Goal: Communication & Community: Answer question/provide support

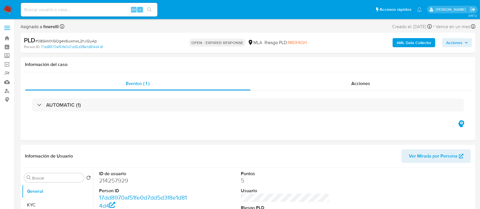
select select "10"
click at [52, 41] on span "# 08GkMXGOgek6uwnwL2hJQuAp" at bounding box center [66, 41] width 62 height 6
copy span "08GkMXGOgek6uwnwL2hJQuAp"
click at [9, 11] on img at bounding box center [8, 10] width 10 height 10
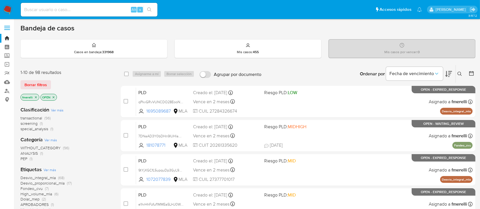
click at [461, 74] on icon at bounding box center [460, 74] width 5 height 5
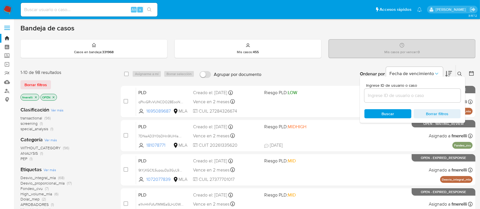
click at [432, 95] on input at bounding box center [413, 95] width 96 height 7
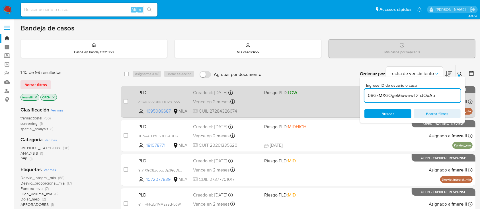
type input "08GkMXGOgek6uwnwL2hJQuAp"
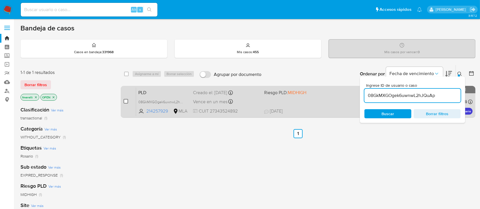
click at [124, 102] on input "checkbox" at bounding box center [126, 101] width 5 height 5
checkbox input "true"
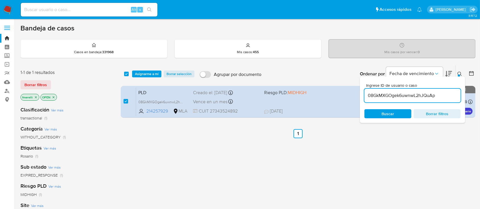
click at [146, 67] on div "select-all-cases-checkbox Asignarme a mí Borrar selección Agrupar por documento…" at bounding box center [298, 74] width 355 height 18
click at [146, 71] on span "Asignarme a mí" at bounding box center [147, 74] width 24 height 6
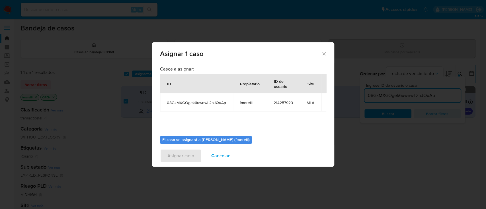
scroll to position [35, 0]
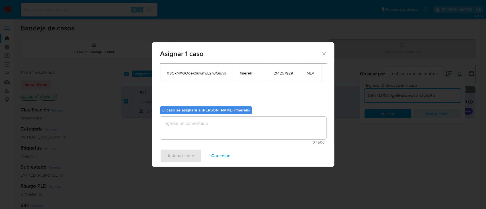
click at [193, 130] on textarea "assign-modal" at bounding box center [243, 128] width 166 height 23
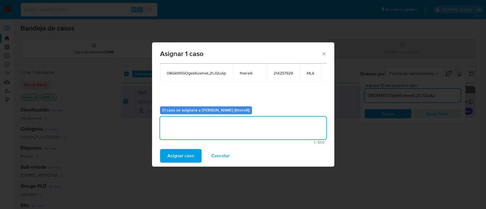
click at [188, 154] on span "Asignar caso" at bounding box center [180, 156] width 27 height 13
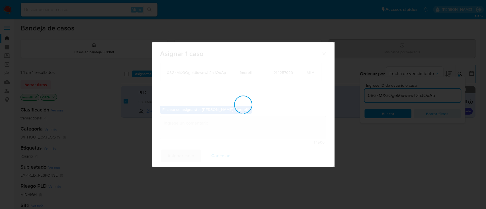
checkbox input "false"
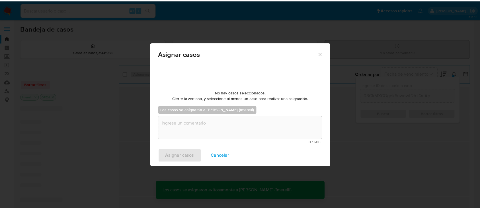
scroll to position [34, 0]
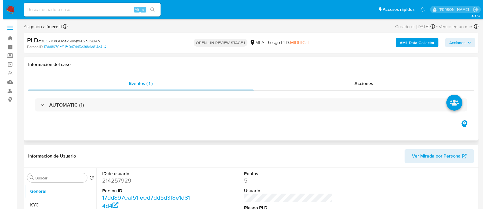
scroll to position [108, 0]
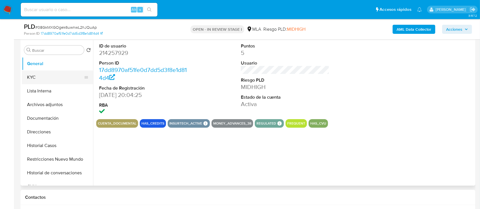
select select "10"
click at [37, 75] on button "KYC" at bounding box center [55, 78] width 67 height 14
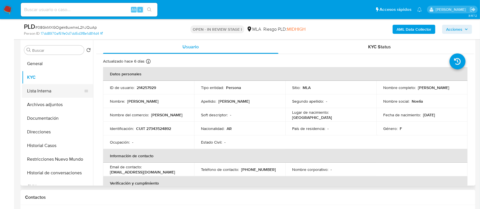
click at [52, 90] on button "Lista Interna" at bounding box center [55, 91] width 67 height 14
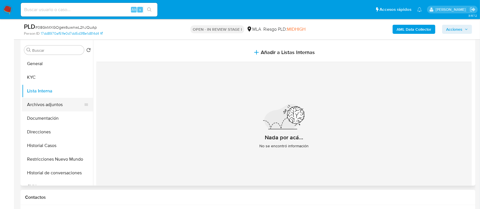
click at [51, 106] on button "Archivos adjuntos" at bounding box center [55, 105] width 67 height 14
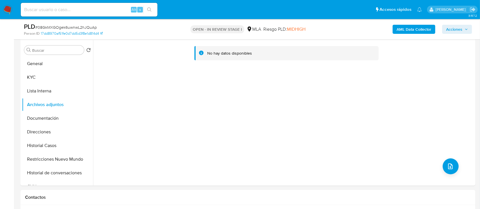
click at [408, 27] on b "AML Data Collector" at bounding box center [414, 29] width 35 height 9
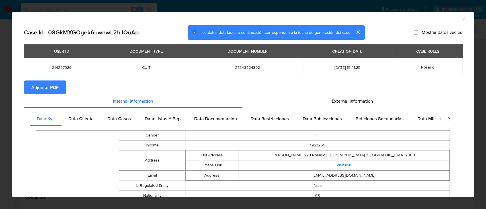
scroll to position [1, 0]
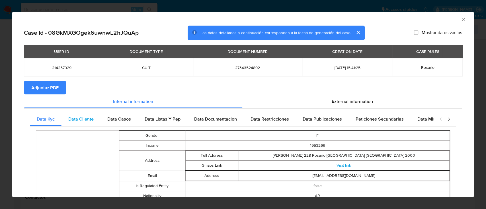
click at [89, 121] on span "Data Cliente" at bounding box center [80, 119] width 25 height 7
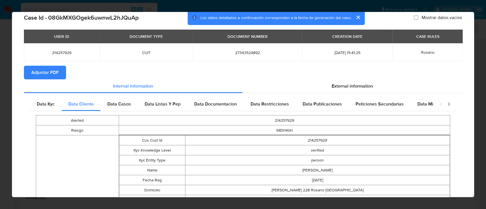
scroll to position [0, 0]
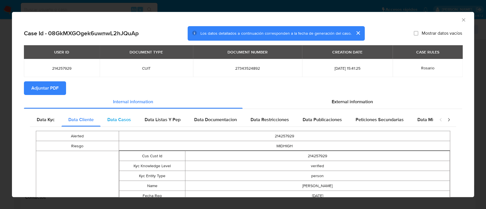
click at [122, 123] on span "Data Casos" at bounding box center [119, 120] width 24 height 7
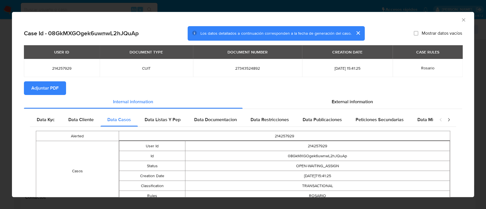
scroll to position [32, 0]
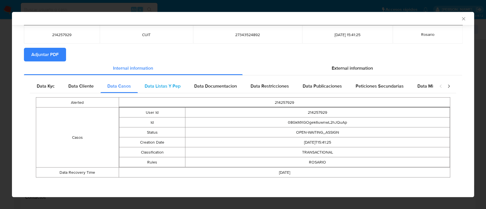
click at [161, 88] on span "Data Listas Y Pep" at bounding box center [163, 86] width 36 height 7
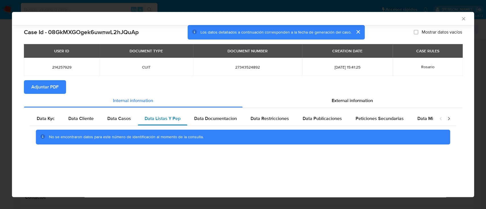
scroll to position [0, 0]
click at [237, 120] on div "Data Documentacion" at bounding box center [215, 119] width 56 height 14
click at [271, 119] on span "Data Restricciones" at bounding box center [270, 118] width 38 height 7
click at [320, 118] on span "Data Publicaciones" at bounding box center [322, 118] width 39 height 7
click at [377, 115] on div "Peticiones Secundarias" at bounding box center [380, 119] width 62 height 14
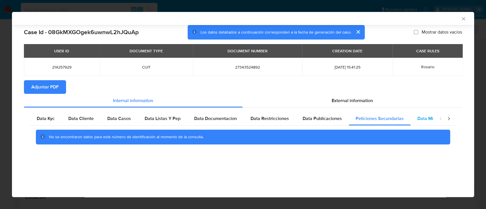
click at [419, 122] on span "Data Minoridad" at bounding box center [433, 118] width 31 height 7
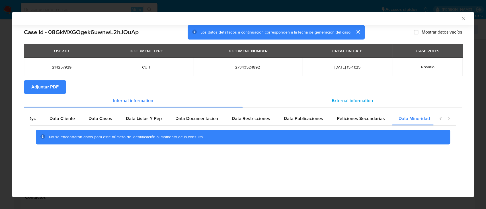
scroll to position [0, 19]
click at [355, 100] on span "External information" at bounding box center [352, 100] width 41 height 7
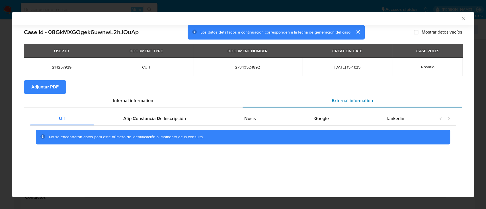
scroll to position [0, 0]
click at [180, 115] on span "Afip Constancia De Inscripción" at bounding box center [154, 118] width 63 height 7
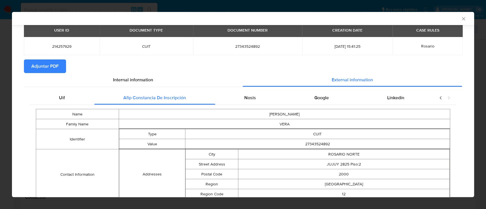
scroll to position [20, 0]
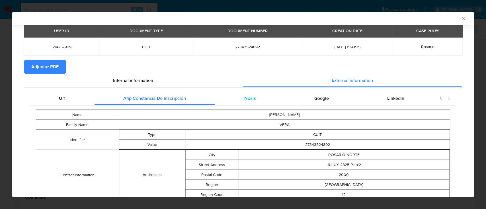
click at [235, 100] on div "Nosis" at bounding box center [250, 99] width 70 height 14
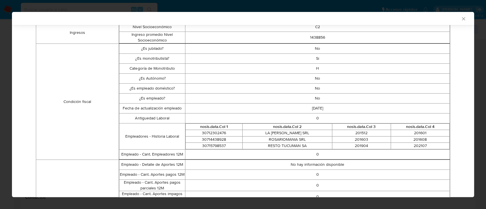
scroll to position [149, 0]
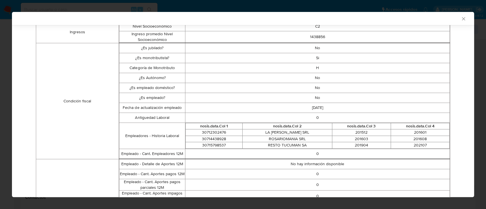
drag, startPoint x: 311, startPoint y: 47, endPoint x: 324, endPoint y: 103, distance: 57.3
click at [324, 103] on tbody "¿Es jubilado? No ¿Es monotributista? Si Categoría de Monotributo H ¿Es Autónomo…" at bounding box center [284, 101] width 331 height 116
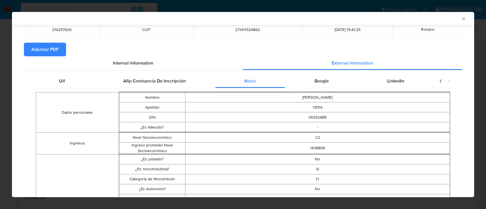
scroll to position [36, 0]
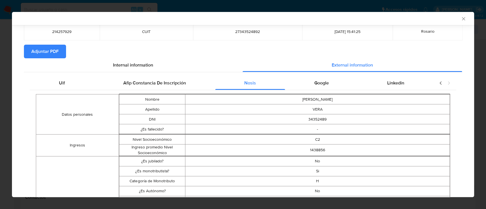
click at [321, 79] on div "Google" at bounding box center [321, 83] width 73 height 14
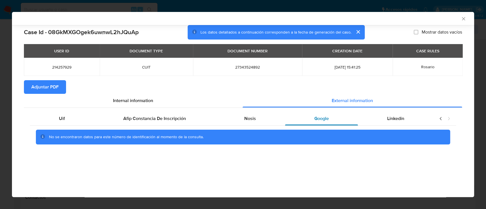
scroll to position [0, 0]
click at [395, 119] on span "Linkedin" at bounding box center [395, 118] width 17 height 7
click at [61, 86] on button "Adjuntar PDF" at bounding box center [45, 87] width 42 height 14
click at [465, 19] on icon "Cerrar ventana" at bounding box center [464, 19] width 6 height 6
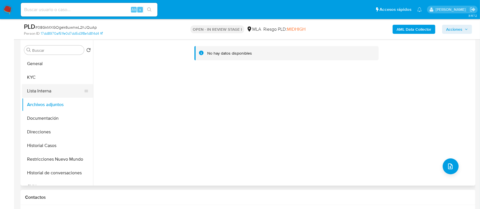
click at [64, 89] on button "Lista Interna" at bounding box center [55, 91] width 67 height 14
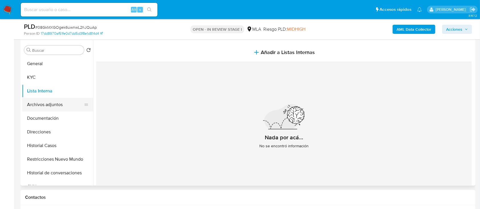
click at [57, 101] on button "Archivos adjuntos" at bounding box center [55, 105] width 67 height 14
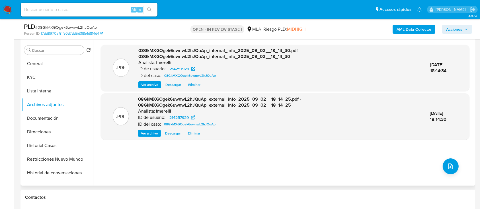
click at [152, 89] on div ".PDF 08GkMXGOgek6uwnwL2hJQuAp_internal_info_2025_09_02__18_14_30.pdf - 08GkMXGO…" at bounding box center [285, 68] width 369 height 46
click at [151, 82] on span "Ver archivo" at bounding box center [149, 85] width 17 height 6
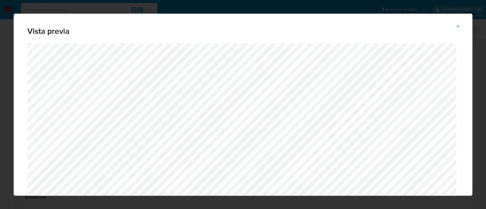
click at [457, 27] on icon "Attachment preview" at bounding box center [458, 26] width 5 height 5
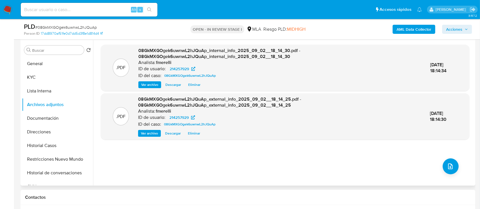
click at [154, 133] on span "Ver archivo" at bounding box center [149, 134] width 17 height 6
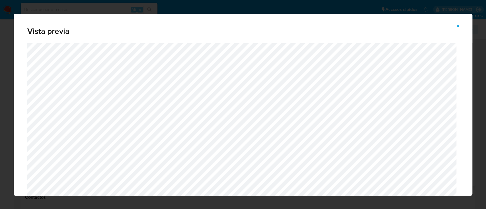
click at [457, 28] on icon "Attachment preview" at bounding box center [458, 26] width 5 height 5
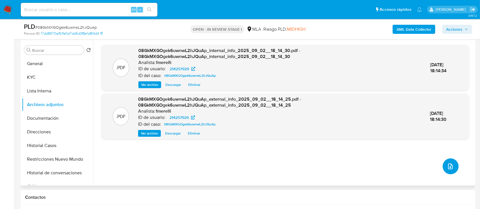
click at [451, 165] on icon "upload-file" at bounding box center [450, 166] width 7 height 7
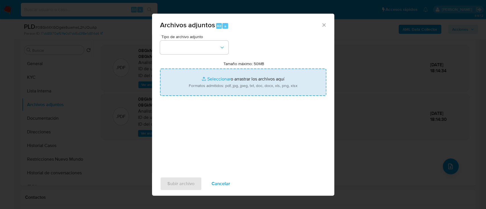
type input "C:\fakepath\NOSIS_Manager_InformeIndividual_27343524892_654927_20250828091644.p…"
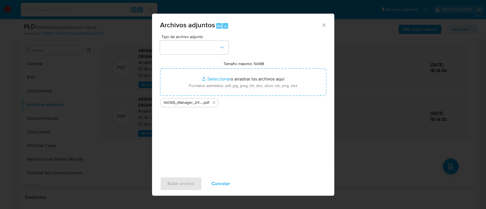
click at [188, 54] on div "Tipo de archivo adjunto Tamaño máximo: 50MB Seleccionar archivos Seleccionar o …" at bounding box center [243, 102] width 166 height 134
click at [185, 51] on button "button" at bounding box center [194, 48] width 68 height 14
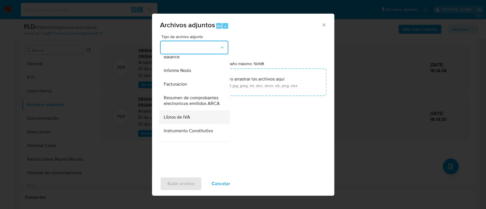
scroll to position [208, 0]
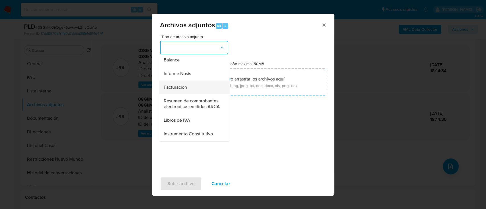
click at [185, 92] on div "Facturacion" at bounding box center [193, 88] width 58 height 14
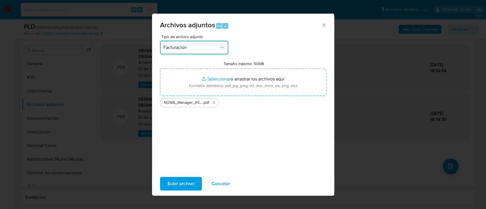
click at [194, 52] on button "Facturacion" at bounding box center [194, 48] width 68 height 14
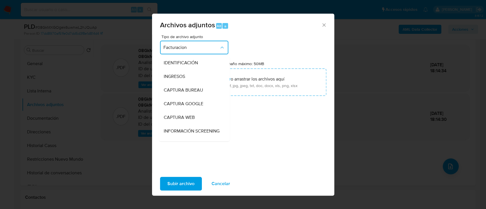
scroll to position [208, 0]
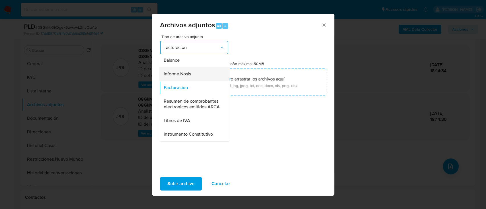
click at [184, 77] on span "Informe Nosis" at bounding box center [177, 74] width 27 height 6
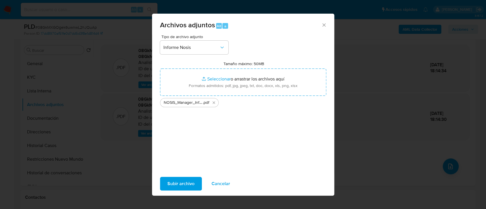
click at [182, 179] on span "Subir archivo" at bounding box center [180, 184] width 27 height 13
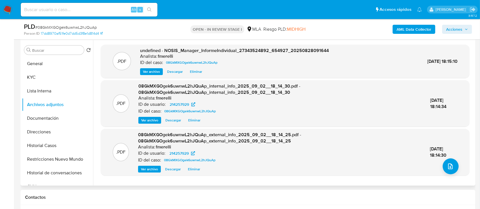
click at [157, 73] on span "Ver archivo" at bounding box center [151, 72] width 17 height 6
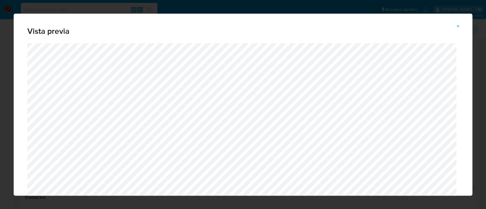
click at [458, 24] on icon "Attachment preview" at bounding box center [458, 26] width 5 height 5
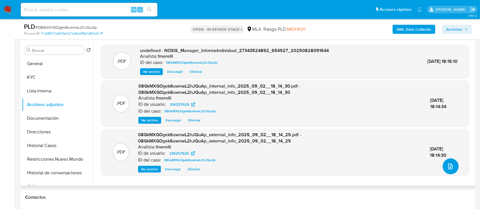
click at [447, 166] on icon "upload-file" at bounding box center [450, 166] width 7 height 7
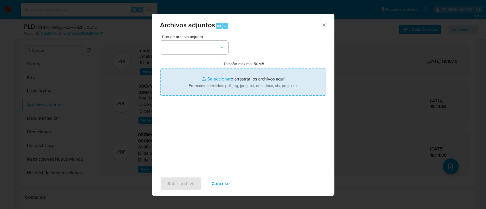
type input "C:\fakepath\Caselog 08GkMXGOgek6uwnwL2hJQuAp_2025_08_19_14_27_42.docx"
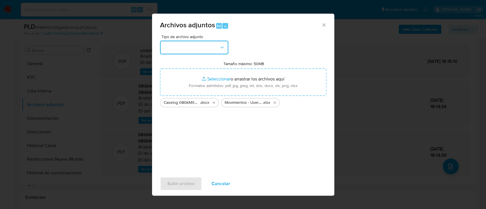
click at [211, 48] on button "button" at bounding box center [194, 48] width 68 height 14
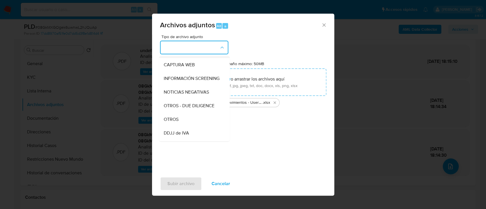
scroll to position [65, 0]
click at [196, 112] on div "OTROS" at bounding box center [193, 108] width 58 height 14
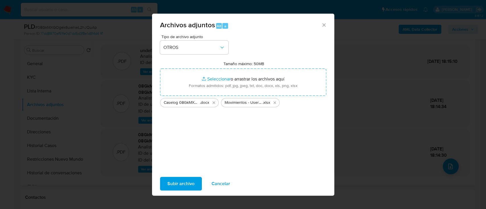
click at [183, 180] on span "Subir archivo" at bounding box center [180, 184] width 27 height 13
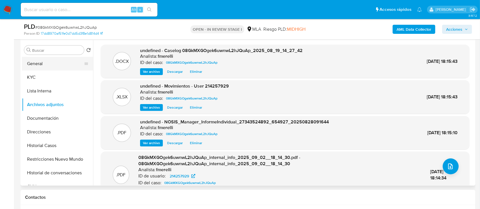
click at [63, 60] on button "General" at bounding box center [55, 64] width 67 height 14
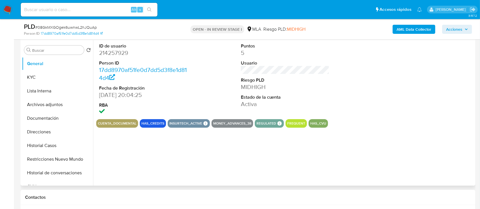
click at [115, 53] on dd "214257929" at bounding box center [143, 53] width 89 height 8
copy dd "214257929"
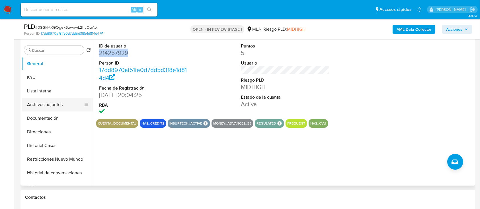
click at [52, 105] on button "Archivos adjuntos" at bounding box center [55, 105] width 67 height 14
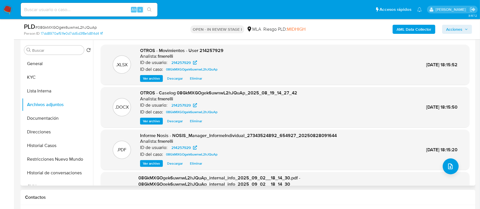
click at [153, 121] on span "Ver archivo" at bounding box center [151, 121] width 17 height 6
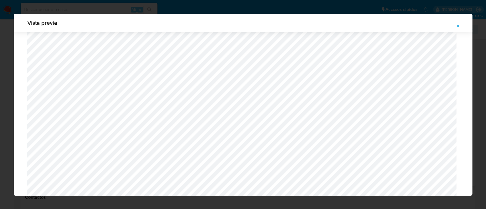
scroll to position [565, 0]
click at [454, 23] on button "Attachment preview" at bounding box center [458, 26] width 13 height 9
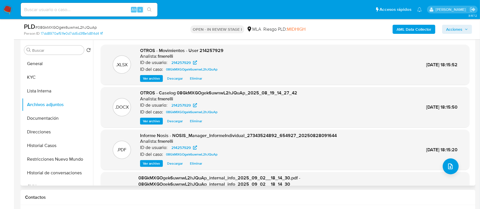
scroll to position [54, 0]
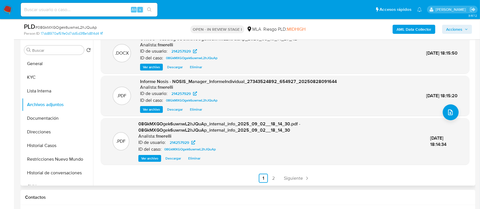
click at [294, 183] on div ".XLSX OTROS - Movimientos - User 214257929 Analista: fmerelli ID de usuario: 21…" at bounding box center [283, 113] width 381 height 146
click at [295, 178] on span "Siguiente" at bounding box center [293, 178] width 19 height 5
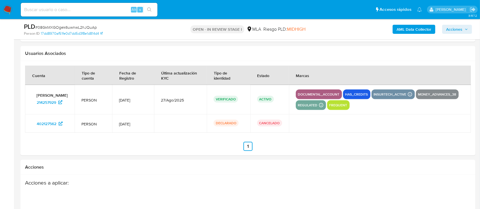
scroll to position [72, 0]
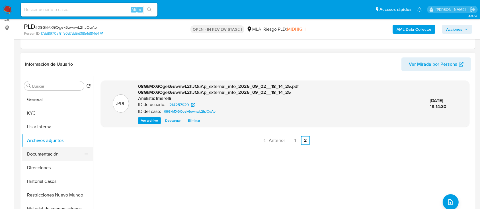
click at [45, 158] on button "Documentación" at bounding box center [55, 155] width 67 height 14
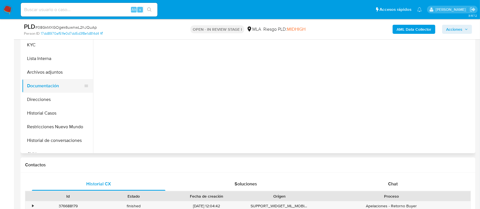
scroll to position [144, 0]
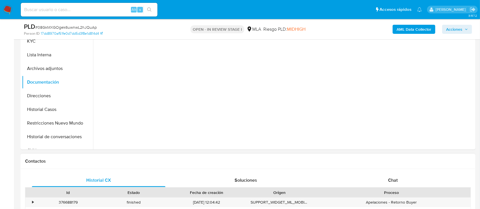
click at [347, 192] on div "Proceso" at bounding box center [391, 193] width 150 height 6
click at [361, 181] on div "Chat" at bounding box center [393, 181] width 134 height 14
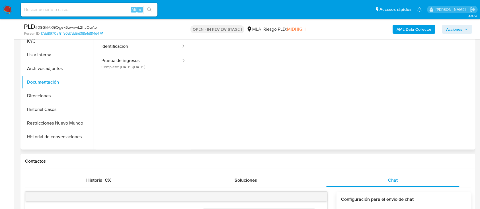
scroll to position [602, 0]
click at [136, 73] on ul "Usuario Prueba de vida Identificación Prueba de ingresos Completo: 26/03/2025 (…" at bounding box center [143, 93] width 95 height 164
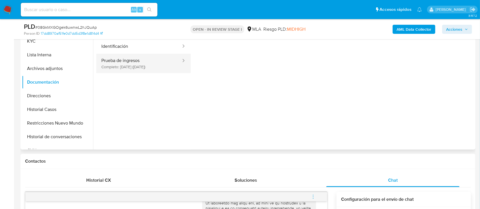
click at [135, 66] on button "Prueba de ingresos Completo: 26/03/2025 (hace 5 meses)" at bounding box center [138, 63] width 85 height 19
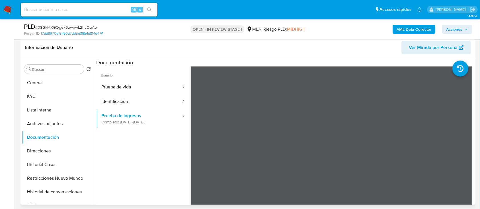
scroll to position [89, 0]
click at [68, 150] on button "Direcciones" at bounding box center [55, 151] width 67 height 14
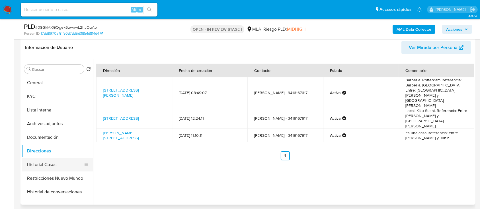
click at [58, 164] on button "Historial Casos" at bounding box center [55, 165] width 67 height 14
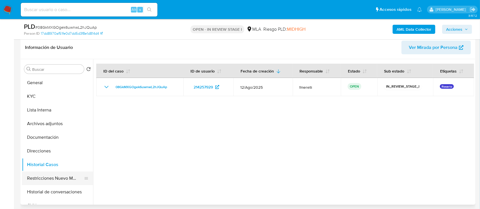
click at [54, 181] on button "Restricciones Nuevo Mundo" at bounding box center [55, 179] width 67 height 14
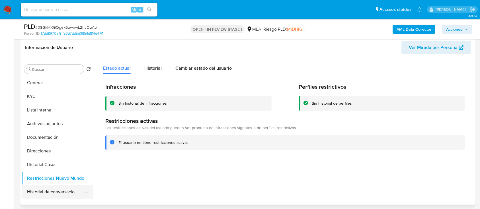
click at [50, 189] on button "Historial de conversaciones" at bounding box center [55, 192] width 67 height 14
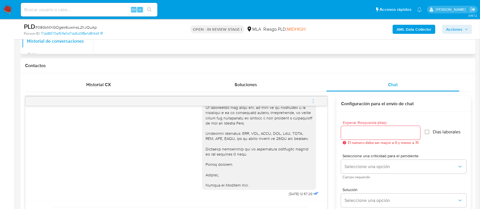
scroll to position [241, 0]
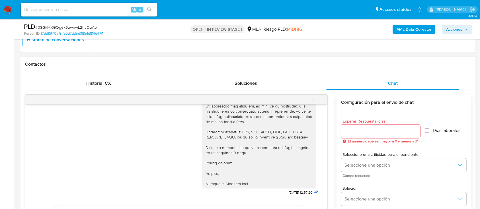
click at [320, 95] on button "menu-action" at bounding box center [313, 100] width 19 height 14
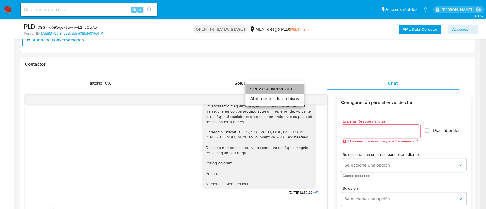
click at [255, 86] on li "Cerrar conversación" at bounding box center [275, 89] width 58 height 10
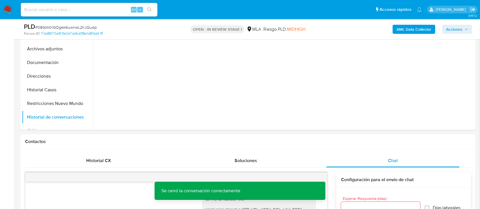
scroll to position [159, 0]
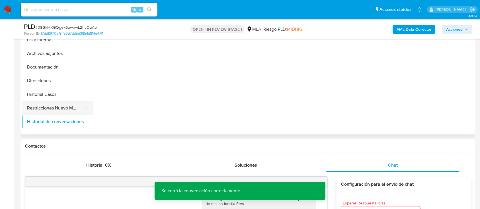
click at [40, 113] on button "Restricciones Nuevo Mundo" at bounding box center [55, 108] width 67 height 14
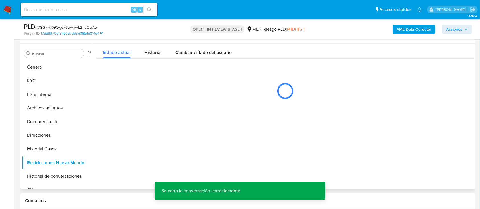
scroll to position [103, 0]
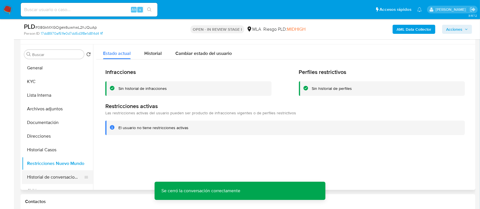
click at [50, 178] on button "Historial de conversaciones" at bounding box center [55, 178] width 67 height 14
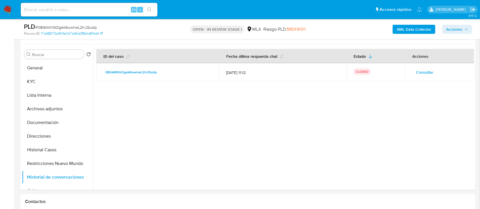
click at [451, 30] on span "Acciones" at bounding box center [454, 29] width 16 height 9
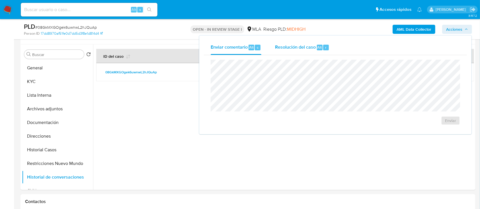
click at [299, 48] on span "Resolución del caso" at bounding box center [295, 47] width 41 height 7
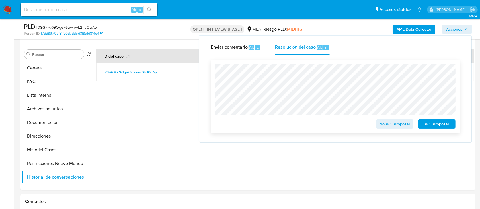
click at [385, 126] on span "No ROI Proposal" at bounding box center [395, 124] width 30 height 8
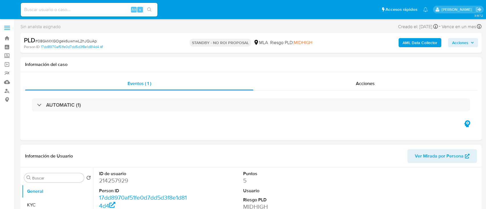
select select "10"
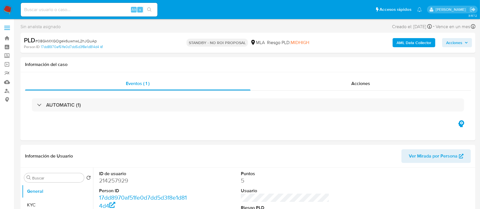
click at [7, 12] on img at bounding box center [8, 10] width 10 height 10
select select "10"
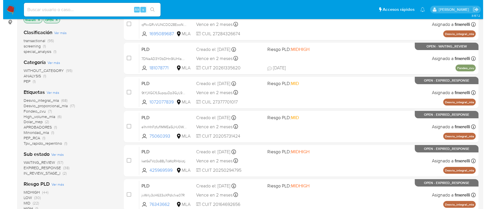
scroll to position [77, 0]
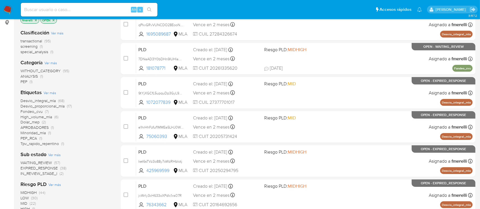
click at [53, 94] on span "Ver más" at bounding box center [50, 92] width 13 height 5
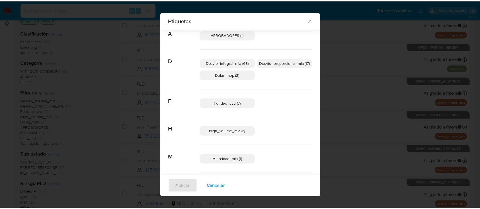
scroll to position [0, 0]
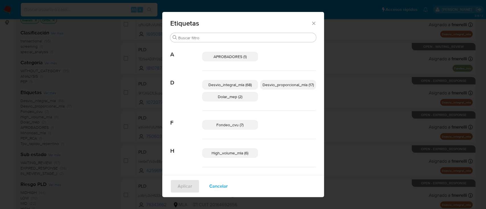
click at [94, 131] on div "Etiquetas Buscar A APROBADORES (1) D Desvio_integral_mla (68) Desvio_proporcion…" at bounding box center [243, 104] width 486 height 209
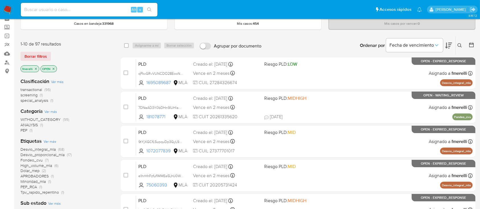
scroll to position [28, 0]
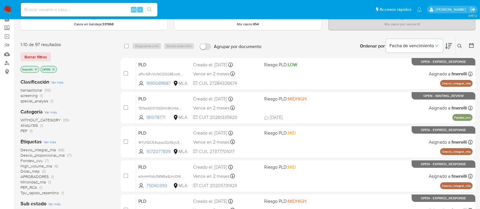
click at [26, 95] on span "screening" at bounding box center [29, 96] width 17 height 6
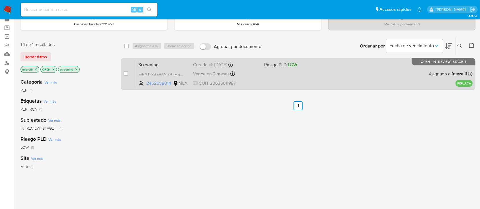
click at [267, 84] on div "Screening ImNMTRxyhmi9lMtsxHjkcgDK 2452658014 MLA Riesgo PLD: LOW Creado el: 30…" at bounding box center [304, 74] width 337 height 29
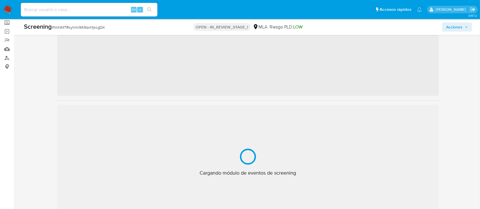
scroll to position [34, 0]
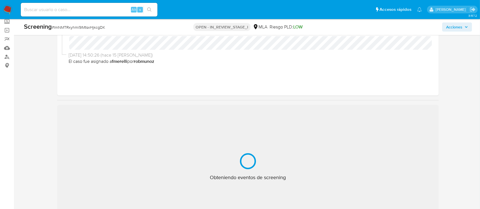
select select "10"
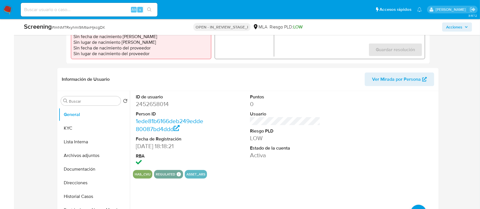
scroll to position [199, 0]
click at [78, 127] on button "KYC" at bounding box center [92, 128] width 67 height 14
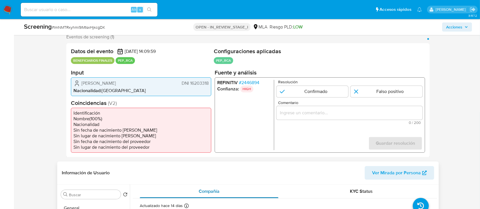
scroll to position [96, 0]
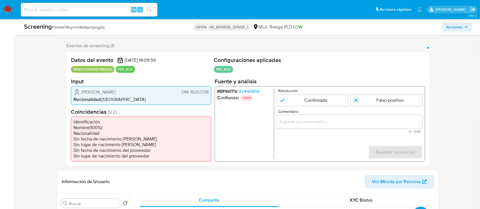
click at [258, 89] on span "# 2446894" at bounding box center [249, 92] width 21 height 6
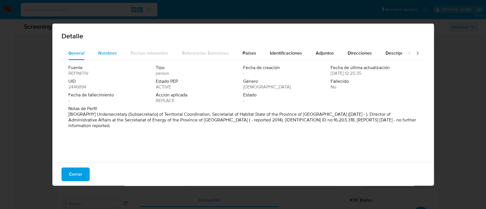
click at [115, 56] on span "Nombres" at bounding box center [107, 53] width 19 height 7
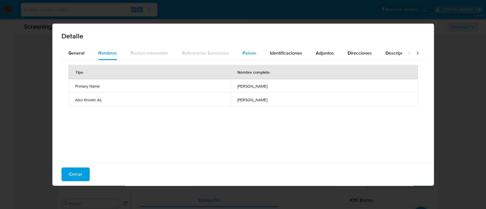
click at [248, 50] on span "Países" at bounding box center [250, 53] width 14 height 7
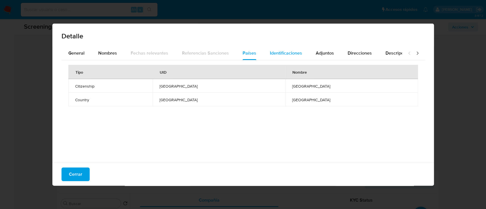
click at [284, 56] on span "Identificaciones" at bounding box center [286, 53] width 32 height 7
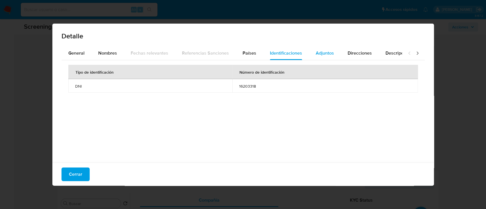
click at [327, 54] on span "Adjuntos" at bounding box center [325, 53] width 18 height 7
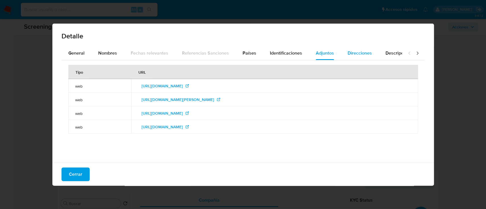
click at [359, 56] on div "Direcciones" at bounding box center [360, 53] width 24 height 14
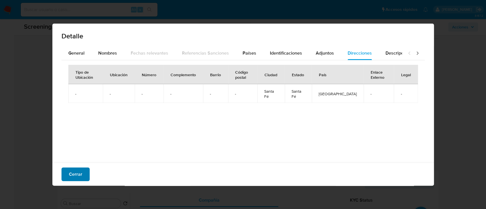
click at [85, 173] on button "Cerrar" at bounding box center [76, 175] width 28 height 14
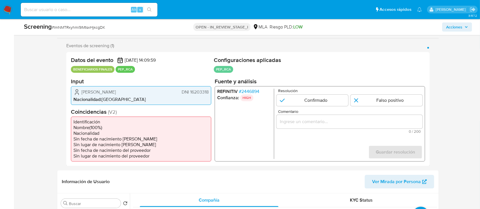
click at [9, 13] on img at bounding box center [8, 10] width 10 height 10
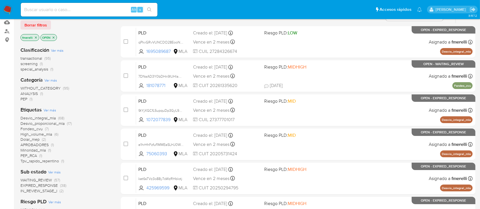
scroll to position [60, 0]
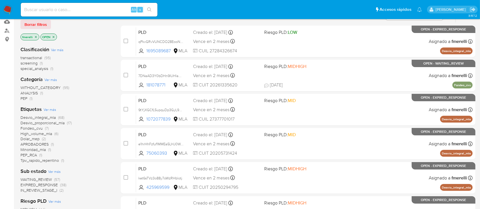
click at [45, 150] on span "Minoridad_mla" at bounding box center [33, 150] width 25 height 6
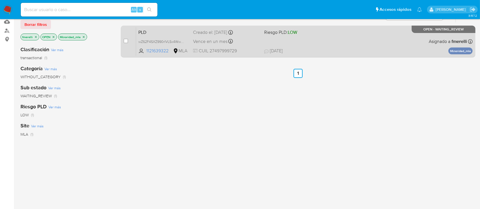
click at [378, 30] on div "PLD wZ62F4SXZ990rIVL5x4WwLPA 1121639322 MLA Riesgo PLD: LOW Creado el: 12/08/20…" at bounding box center [304, 41] width 337 height 29
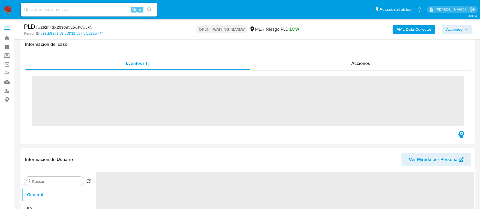
scroll to position [167, 0]
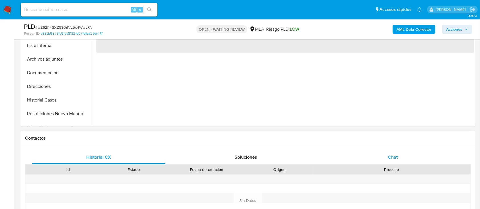
click at [381, 160] on div "Chat" at bounding box center [393, 158] width 134 height 14
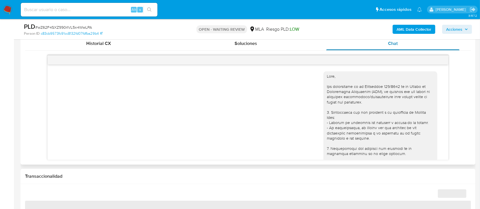
scroll to position [281, 0]
select select "10"
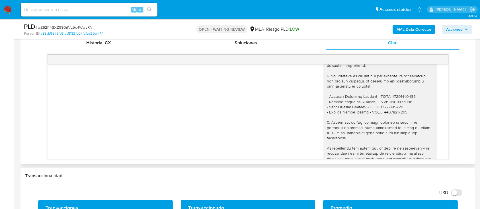
scroll to position [418, 0]
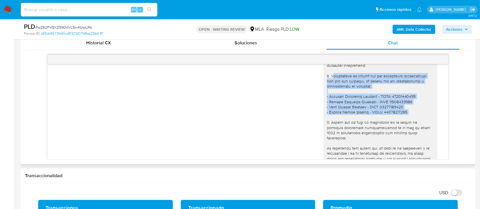
drag, startPoint x: 326, startPoint y: 87, endPoint x: 401, endPoint y: 126, distance: 84.6
click at [401, 126] on div at bounding box center [380, 130] width 107 height 176
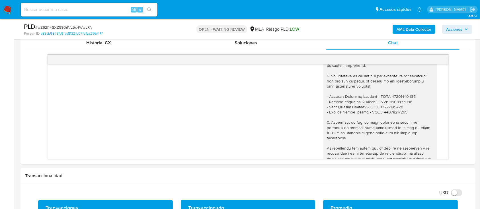
click at [71, 25] on span "# wZ62F4SXZ990rIVL5x4WwLPA" at bounding box center [63, 27] width 57 height 6
copy span "wZ62F4SXZ990rIVL5x4WwLPA"
click at [7, 11] on img at bounding box center [8, 10] width 10 height 10
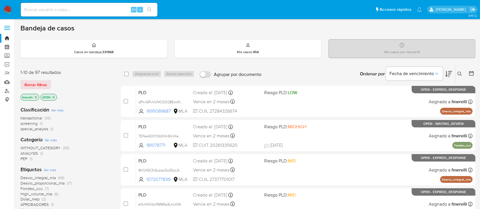
click at [458, 75] on icon at bounding box center [460, 74] width 5 height 5
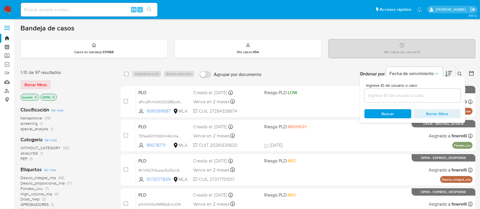
click at [421, 89] on div at bounding box center [413, 96] width 96 height 14
click at [405, 93] on input at bounding box center [413, 95] width 96 height 7
paste input "wZ62F4SXZ990rIVL5x4WwLPA"
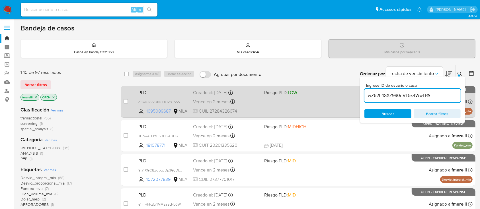
type input "wZ62F4SXZ990rIVL5x4WwLPA"
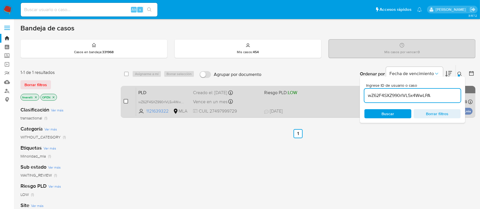
click at [126, 101] on input "checkbox" at bounding box center [126, 101] width 5 height 5
checkbox input "true"
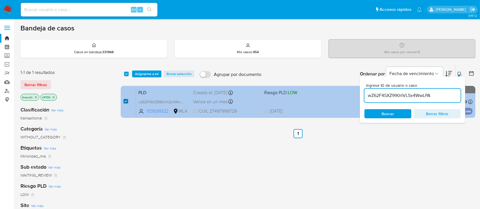
checkbox input "true"
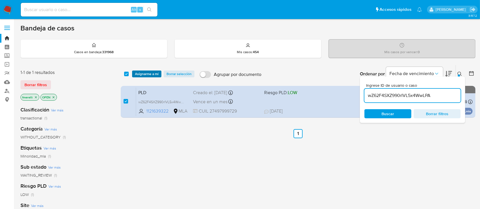
click at [152, 75] on span "Asignarme a mí" at bounding box center [147, 74] width 24 height 6
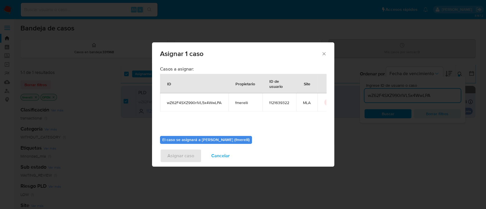
scroll to position [29, 0]
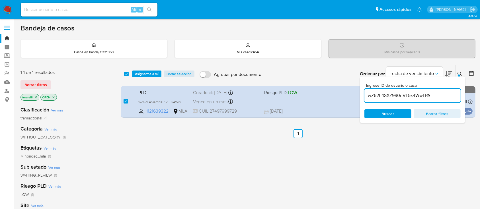
click at [138, 71] on span "Asignarme a mí" at bounding box center [147, 74] width 24 height 6
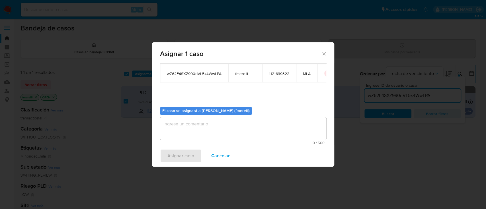
click at [196, 139] on textarea "assign-modal" at bounding box center [243, 128] width 166 height 23
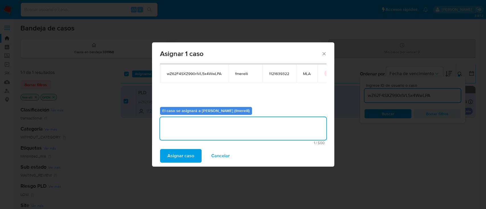
click at [189, 153] on span "Asignar caso" at bounding box center [180, 156] width 27 height 13
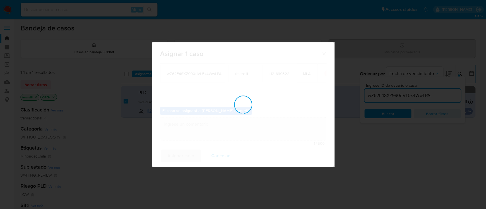
checkbox input "false"
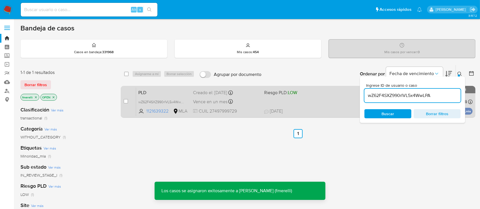
click at [202, 99] on span "Vence en un mes" at bounding box center [210, 102] width 34 height 6
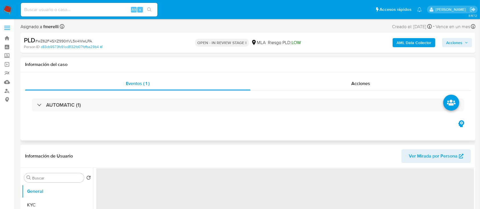
scroll to position [90, 0]
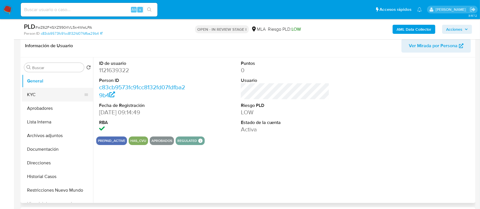
select select "10"
click at [32, 95] on button "KYC" at bounding box center [55, 95] width 67 height 14
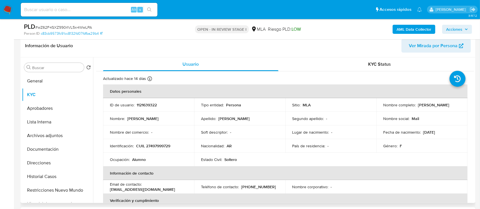
click at [418, 108] on p "[PERSON_NAME]" at bounding box center [433, 105] width 31 height 5
click at [418, 108] on p "Candela Mailen Quinteros" at bounding box center [433, 105] width 31 height 5
copy p "Candela"
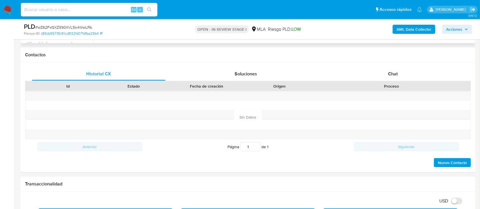
scroll to position [251, 0]
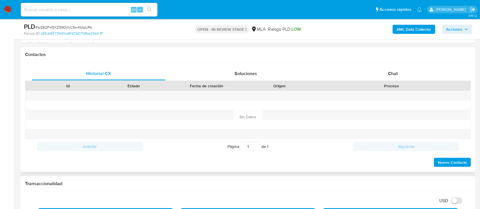
click at [395, 81] on div "Proceso" at bounding box center [391, 86] width 158 height 10
click at [383, 76] on div "Chat" at bounding box center [393, 74] width 134 height 14
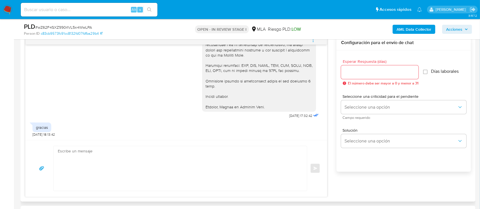
scroll to position [303, 0]
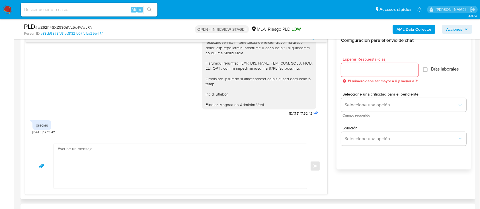
click at [169, 172] on textarea at bounding box center [179, 166] width 242 height 45
paste textarea "Candela"
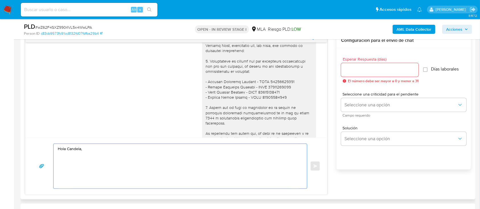
scroll to position [411, 0]
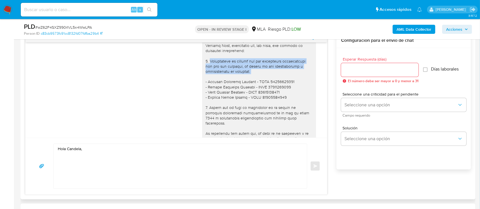
drag, startPoint x: 203, startPoint y: 72, endPoint x: 251, endPoint y: 85, distance: 49.3
click at [251, 85] on div at bounding box center [259, 116] width 107 height 176
copy div "Proporciona el vínculo con las siguientes contrapartes con las que operaste, el…"
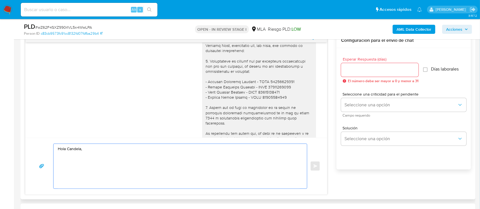
click at [85, 188] on textarea "Hola Candela," at bounding box center [179, 166] width 242 height 45
paste textarea "Proporciona el vínculo con las siguientes contrapartes con las que operaste, el…"
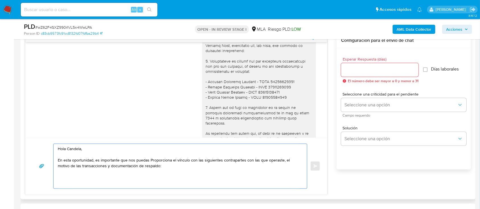
click at [148, 161] on textarea "Hola Candela, En esta oportunidad, es importante que nos puedas Proporciona el …" at bounding box center [179, 166] width 242 height 45
paste textarea "con las siguientes contrapartes con las que operaste y"
drag, startPoint x: 71, startPoint y: 161, endPoint x: 204, endPoint y: 161, distance: 132.2
click at [204, 161] on textarea "Hola Candela, En esta oportunidad, es importante que nos puedas proporciona el …" at bounding box center [179, 166] width 242 height 45
click at [170, 163] on textarea "Hola Candela, En esta oportunidad, es importante que nos puedas proporciona el …" at bounding box center [179, 166] width 242 height 45
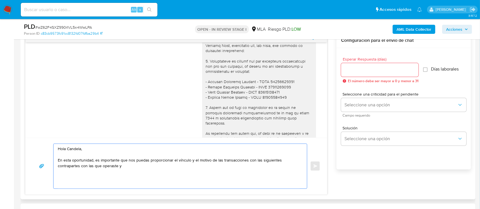
click at [246, 161] on textarea "Hola Candela, En esta oportunidad, es importante que nos puedas proporcionar el…" at bounding box center [179, 166] width 242 height 45
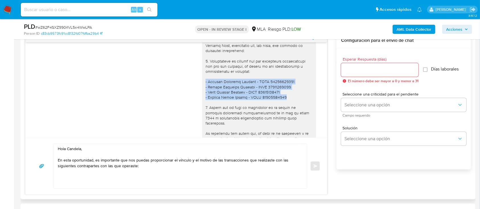
drag, startPoint x: 200, startPoint y: 92, endPoint x: 281, endPoint y: 107, distance: 82.5
click at [281, 107] on div at bounding box center [259, 116] width 107 height 176
copy div "- Edgardo Ezequiel Marquez - CUIL 20484663638 - Darian Emiliano Herrera - CUIL …"
click at [104, 184] on textarea "Hola Candela, En esta oportunidad, es importante que nos puedas proporcionar el…" at bounding box center [179, 166] width 242 height 45
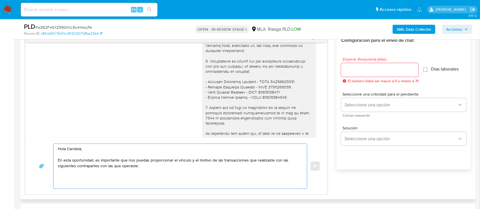
click at [152, 170] on textarea "Hola Candela, En esta oportunidad, es importante que nos puedas proporcionar el…" at bounding box center [179, 166] width 242 height 45
paste textarea "- Edgardo Ezequiel Marquez - CUIL 20484663638 - Darian Emiliano Herrera - CUIL …"
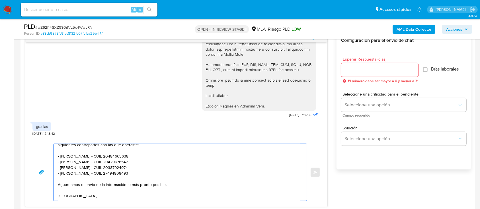
scroll to position [32, 0]
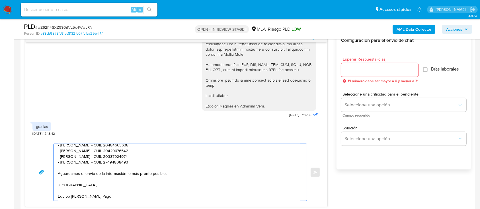
type textarea "Hola Candela, En esta oportunidad, es importante que nos puedas proporcionar el…"
click at [387, 70] on input "Esperar Respuesta (días)" at bounding box center [379, 69] width 77 height 7
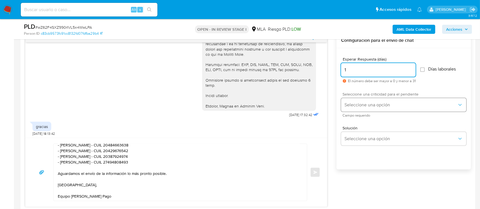
type input "1"
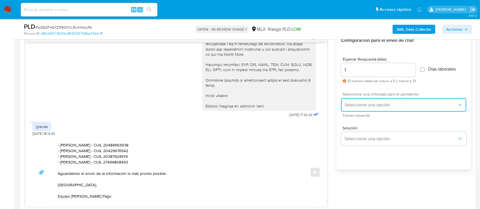
click at [358, 104] on span "Seleccione una opción" at bounding box center [401, 105] width 113 height 6
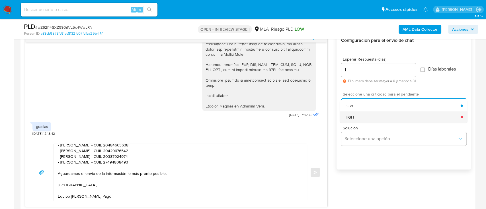
click at [356, 115] on div "HIGH" at bounding box center [403, 116] width 116 height 11
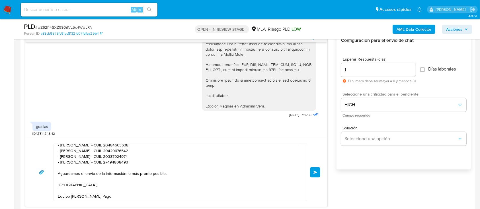
click at [313, 175] on button "Enviar" at bounding box center [315, 172] width 10 height 10
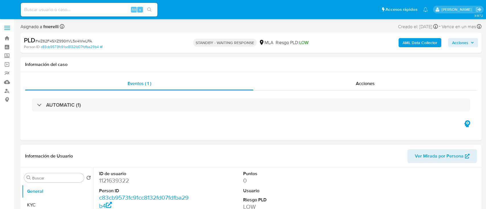
select select "10"
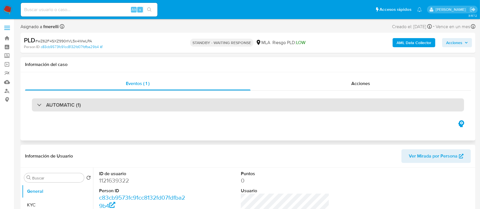
click at [173, 99] on div "AUTOMATIC (1)" at bounding box center [248, 105] width 432 height 13
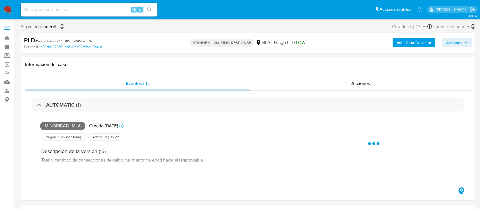
click at [5, 4] on nav "Pausado Ver notificaciones Alt s Accesos rápidos Presiona las siguientes teclas…" at bounding box center [240, 9] width 480 height 19
click at [9, 9] on img at bounding box center [8, 10] width 10 height 10
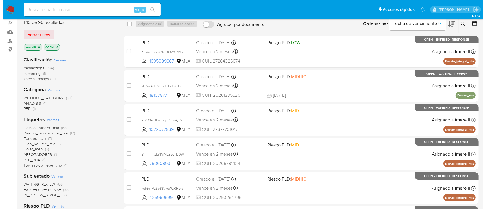
scroll to position [50, 0]
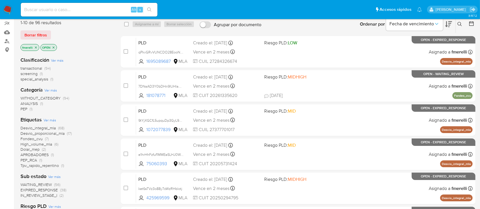
click at [40, 155] on span "APROBADORES" at bounding box center [35, 155] width 28 height 6
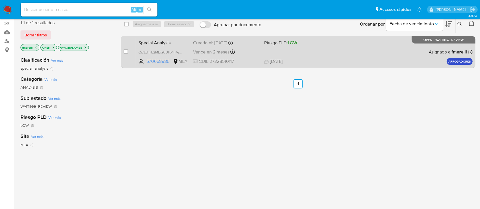
click at [126, 47] on div "case-item-checkbox No es posible asignar el caso" at bounding box center [130, 52] width 13 height 29
click at [126, 51] on input "checkbox" at bounding box center [126, 51] width 5 height 5
checkbox input "true"
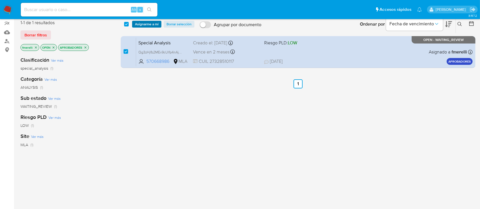
click at [151, 24] on span "Asignarme a mí" at bounding box center [147, 24] width 24 height 6
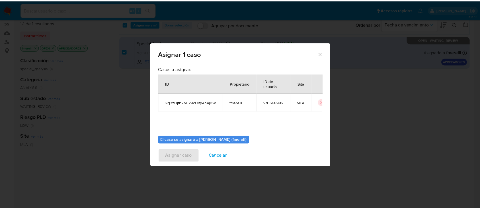
scroll to position [29, 0]
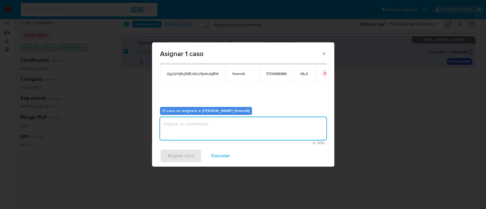
click at [177, 122] on textarea "assign-modal" at bounding box center [243, 128] width 166 height 23
click at [173, 156] on span "Asignar caso" at bounding box center [180, 156] width 27 height 13
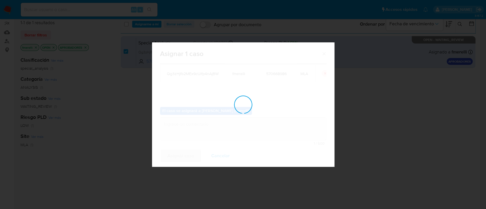
checkbox input "false"
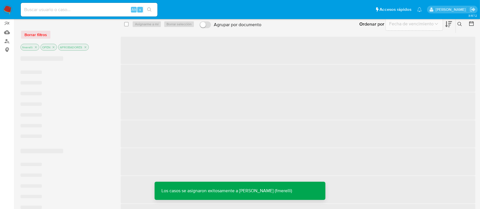
click at [218, 51] on span "‌" at bounding box center [298, 50] width 355 height 27
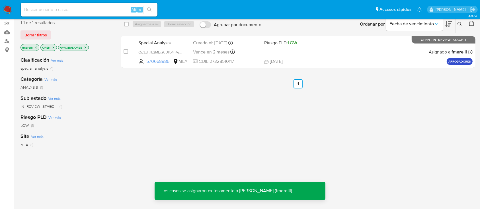
click at [218, 51] on span "Vence en 2 meses" at bounding box center [211, 52] width 36 height 6
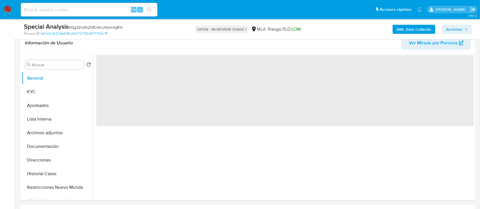
scroll to position [93, 0]
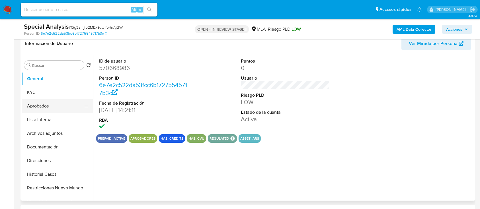
click at [45, 99] on button "Aprobados" at bounding box center [55, 106] width 67 height 14
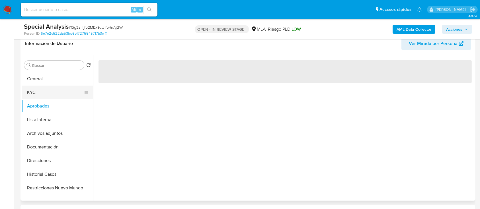
click at [41, 92] on button "KYC" at bounding box center [55, 93] width 67 height 14
select select "10"
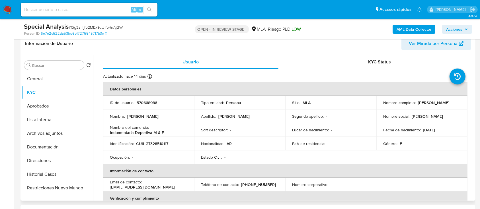
click at [418, 105] on p "[PERSON_NAME]" at bounding box center [433, 102] width 31 height 5
copy p "[PERSON_NAME]"
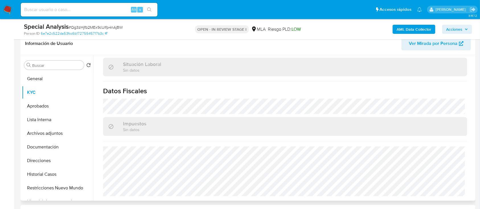
scroll to position [185, 0]
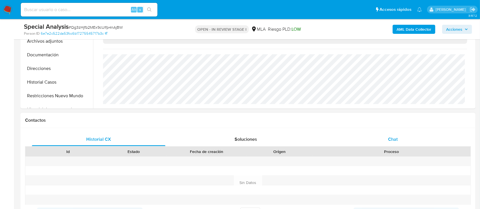
click at [387, 142] on div "Chat" at bounding box center [393, 140] width 134 height 14
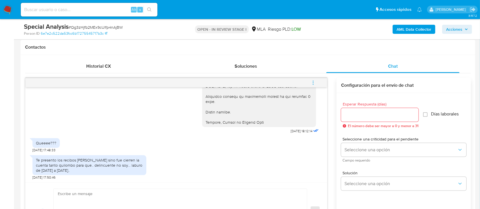
scroll to position [259, 0]
click at [154, 197] on textarea at bounding box center [179, 211] width 242 height 45
paste textarea "Cinthia"
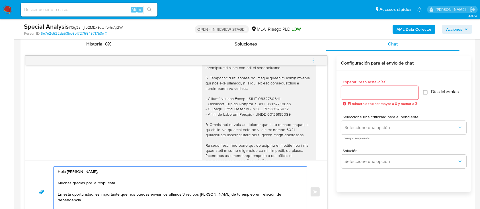
scroll to position [286, 0]
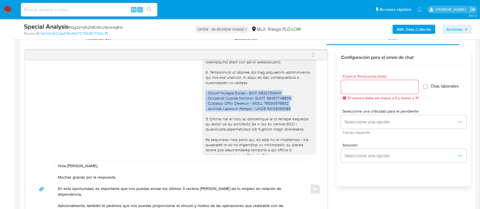
drag, startPoint x: 200, startPoint y: 94, endPoint x: 291, endPoint y: 108, distance: 92.2
click at [291, 108] on div at bounding box center [259, 72] width 107 height 275
copy div "- Ariadna Abigail Uribe - CUIL 27467283990 - Cristian Adrian Esteban- CUIT 2043…"
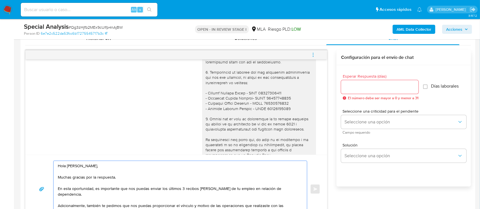
click at [89, 205] on textarea "Hola Cinthia, Muchas gracias por la respuesta. En esta oportunidad, es importan…" at bounding box center [179, 189] width 242 height 56
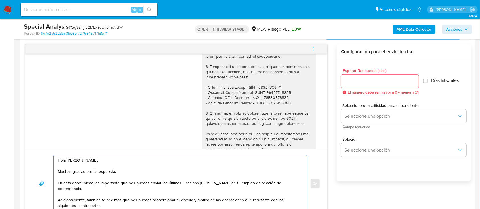
scroll to position [294, 0]
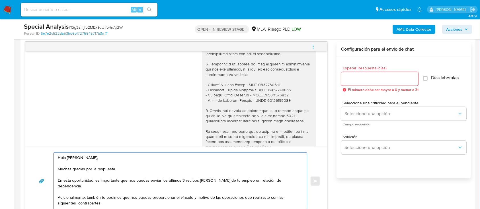
paste textarea "- Ariadna Abigail Uribe - CUIL 27467283990 - Cristian Adrian Esteban- CUIT 2043…"
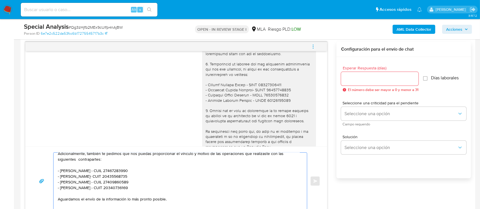
scroll to position [56, 0]
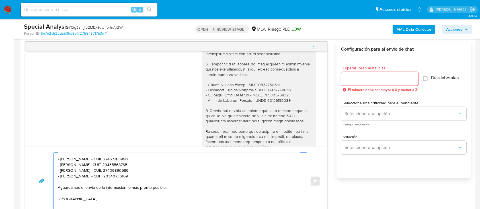
type textarea "Hola Cinthia, Muchas gracias por la respuesta. En esta oportunidad, es importan…"
click at [370, 82] on div at bounding box center [379, 79] width 77 height 14
click at [368, 81] on input "Esperar Respuesta (días)" at bounding box center [379, 78] width 77 height 7
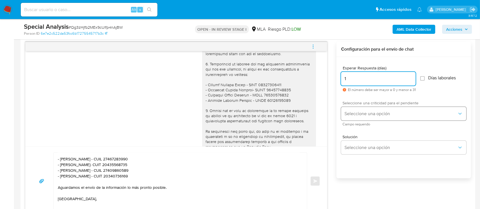
type input "1"
click at [358, 117] on button "Seleccione una opción" at bounding box center [403, 114] width 125 height 14
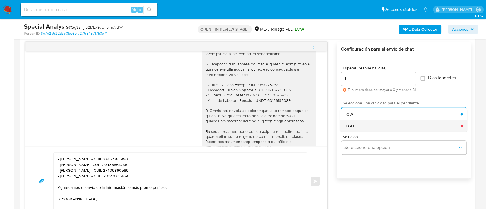
click at [351, 128] on div "HIGH" at bounding box center [403, 125] width 116 height 11
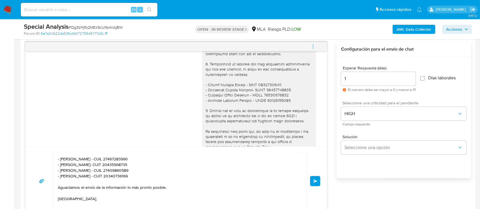
click at [316, 180] on span "Enviar" at bounding box center [316, 181] width 4 height 3
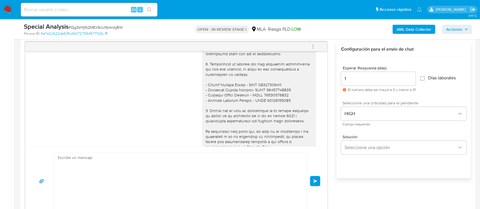
scroll to position [721, 0]
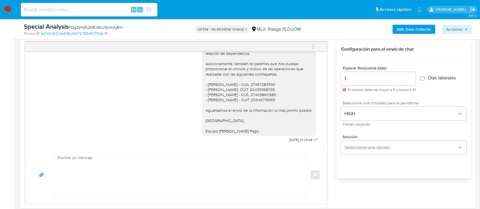
click at [7, 10] on img at bounding box center [8, 10] width 10 height 10
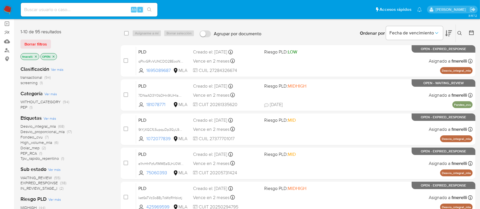
scroll to position [42, 0]
